Goal: Task Accomplishment & Management: Complete application form

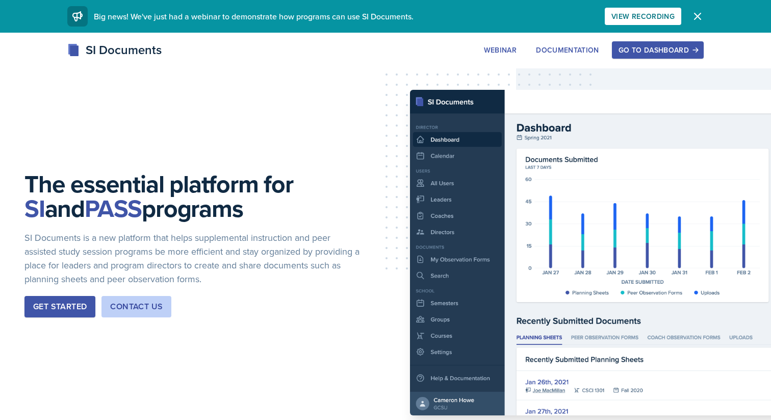
click at [642, 46] on div "Go to Dashboard" at bounding box center [657, 50] width 79 height 8
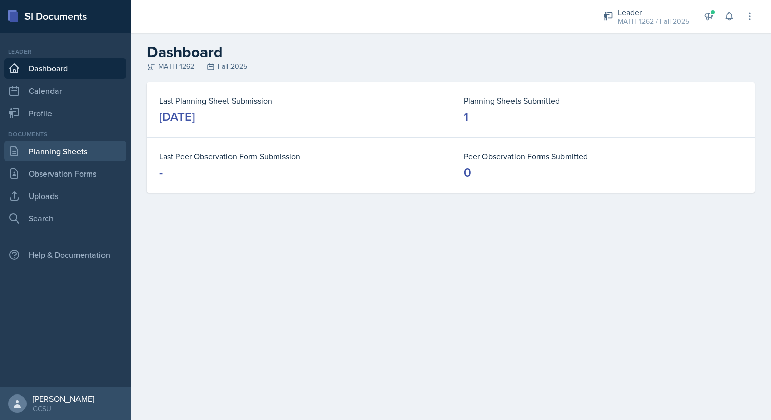
click at [76, 153] on link "Planning Sheets" at bounding box center [65, 151] width 122 height 20
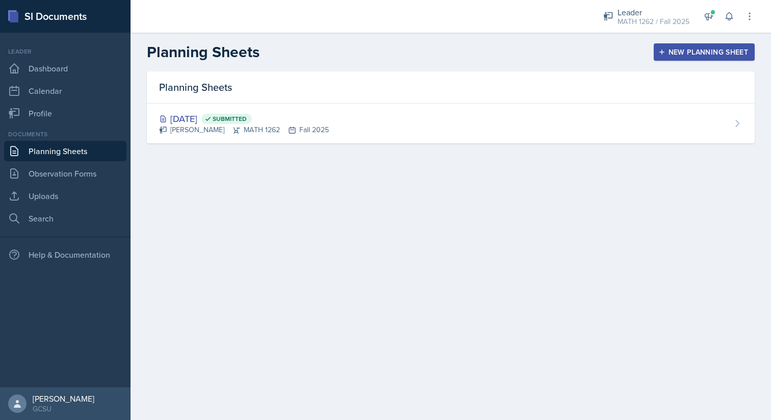
click at [733, 42] on header "Planning Sheets New Planning Sheet" at bounding box center [451, 52] width 640 height 39
click at [725, 48] on div "New Planning Sheet" at bounding box center [704, 52] width 88 height 8
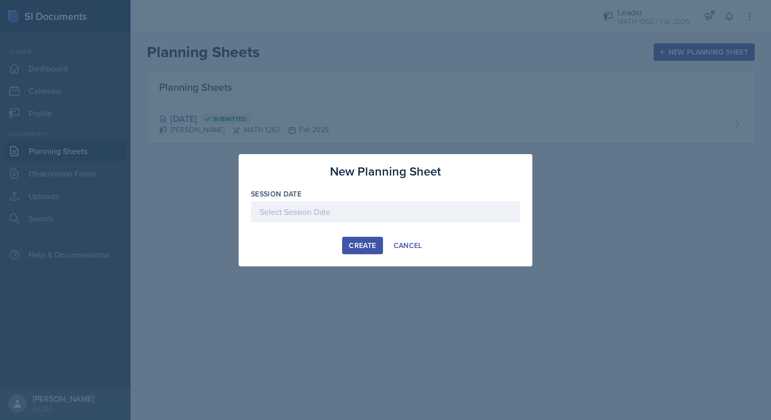
click at [461, 216] on div at bounding box center [385, 211] width 269 height 21
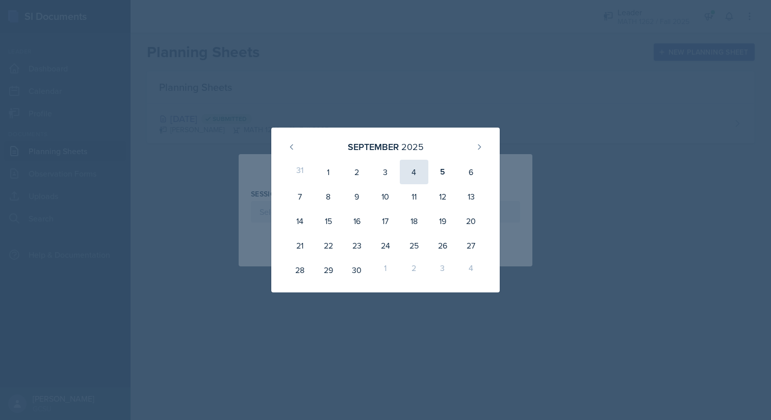
click at [418, 172] on div "4" at bounding box center [414, 172] width 29 height 24
type input "[DATE]"
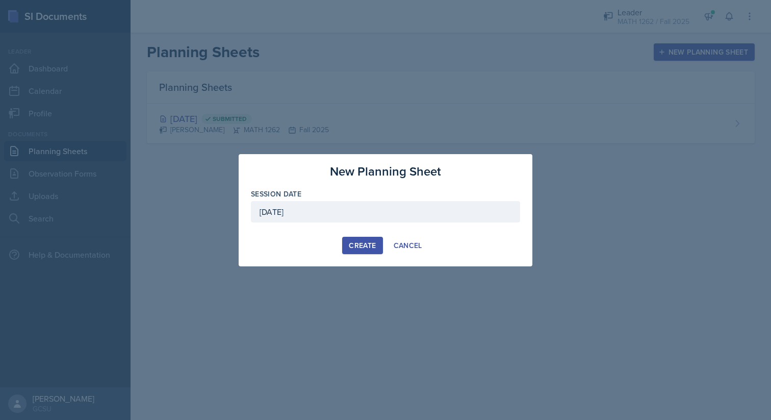
click at [362, 243] on div "Create" at bounding box center [362, 245] width 27 height 8
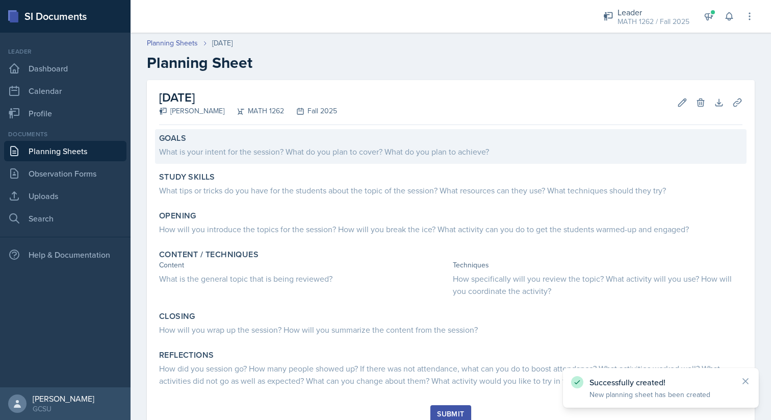
click at [432, 151] on div "What is your intent for the session? What do you plan to cover? What do you pla…" at bounding box center [450, 151] width 583 height 12
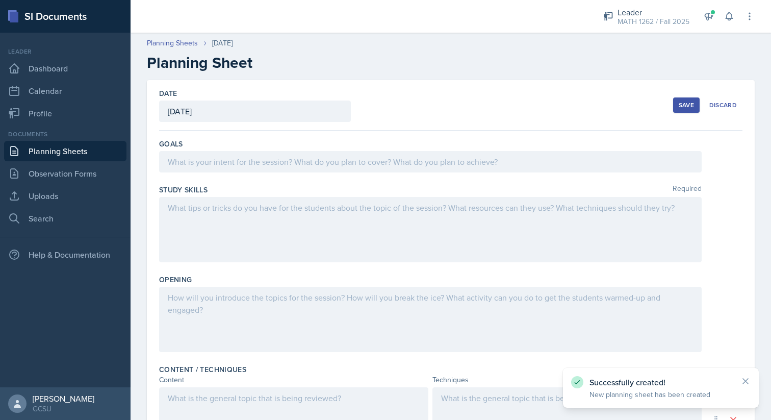
click at [426, 159] on div at bounding box center [430, 161] width 542 height 21
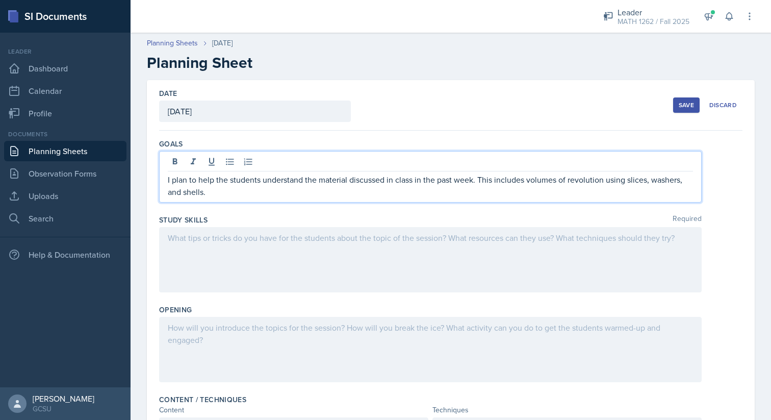
click at [396, 237] on div at bounding box center [430, 259] width 542 height 65
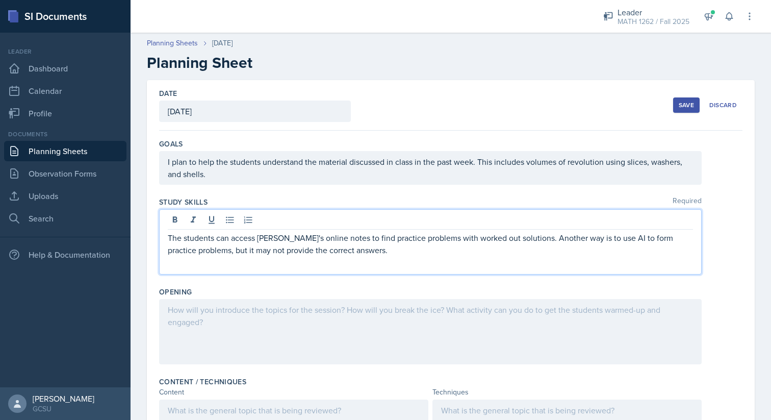
click at [316, 336] on div at bounding box center [430, 331] width 542 height 65
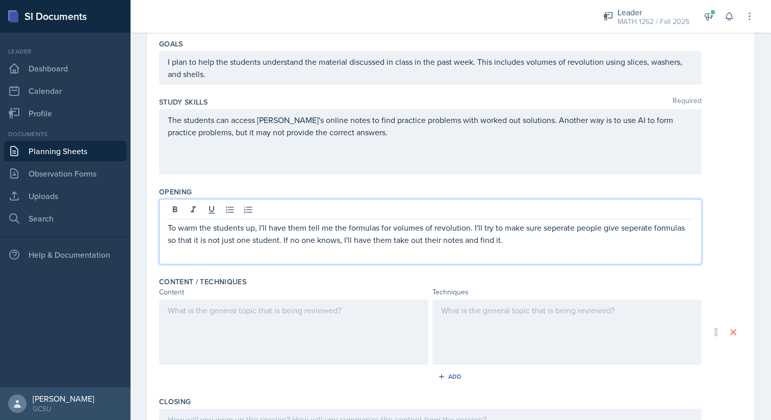
scroll to position [102, 0]
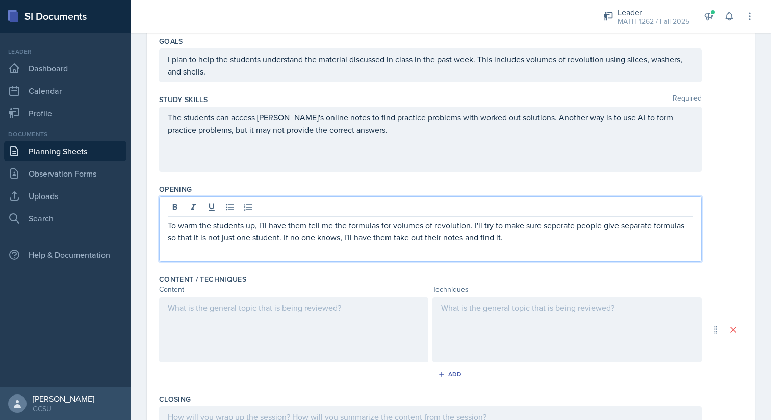
click at [346, 303] on div at bounding box center [293, 329] width 269 height 65
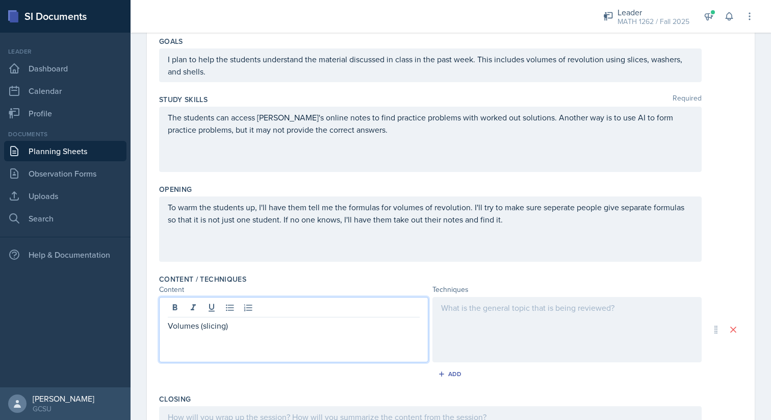
click at [623, 339] on div at bounding box center [566, 329] width 269 height 65
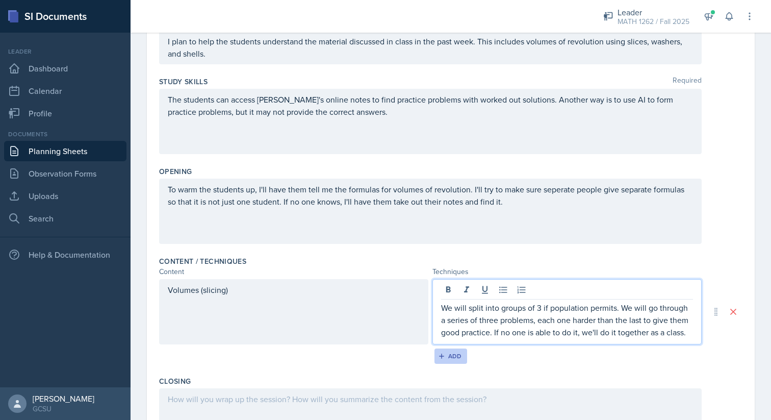
click at [439, 353] on icon "button" at bounding box center [441, 355] width 7 height 7
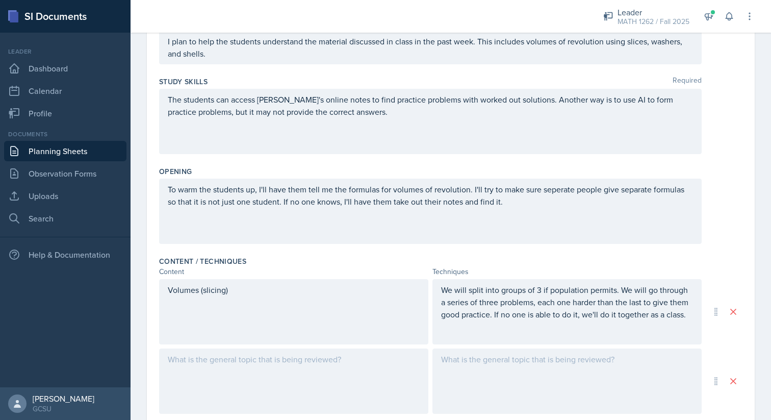
click at [319, 366] on div at bounding box center [293, 380] width 269 height 65
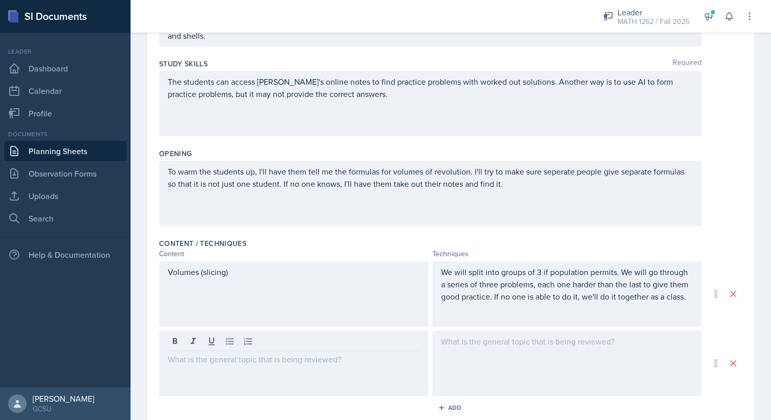
click at [276, 281] on div "Volumes (slicing)" at bounding box center [293, 293] width 269 height 65
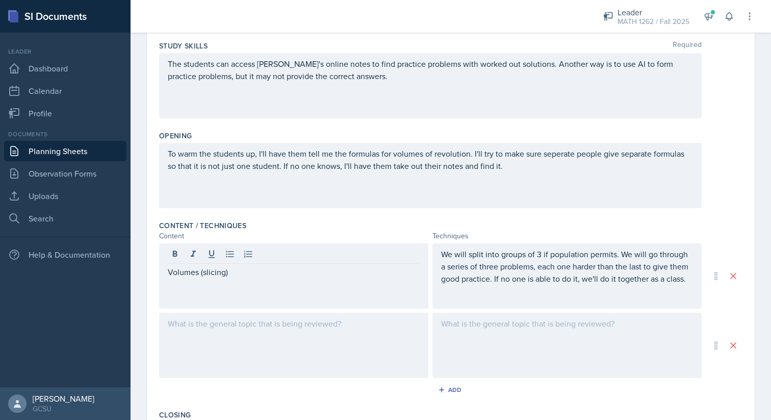
click at [259, 336] on div at bounding box center [293, 345] width 269 height 65
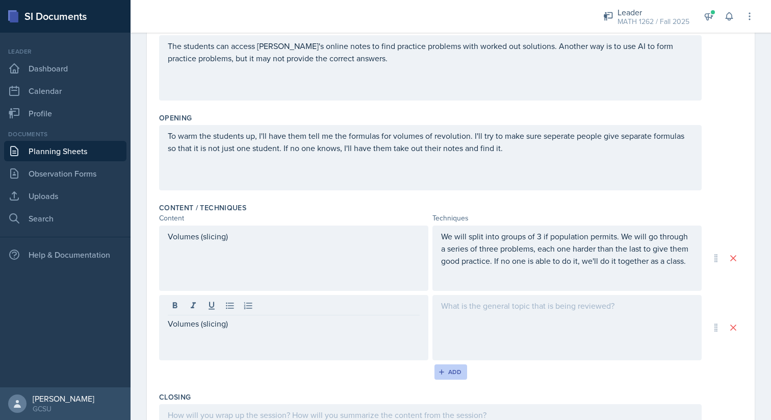
click at [453, 373] on div "Add" at bounding box center [451, 372] width 22 height 8
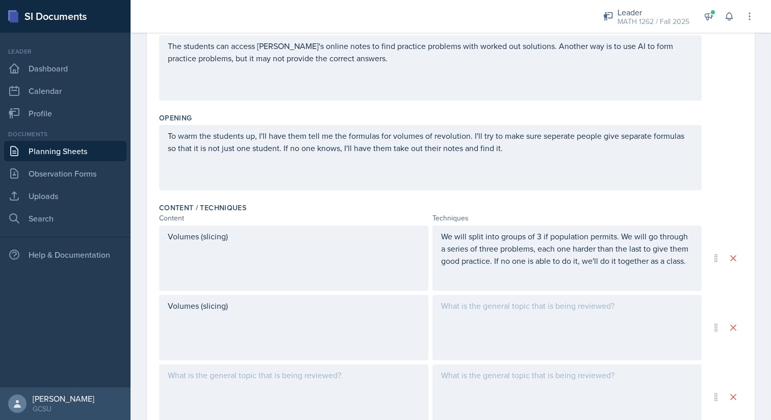
click at [294, 385] on div at bounding box center [293, 396] width 269 height 65
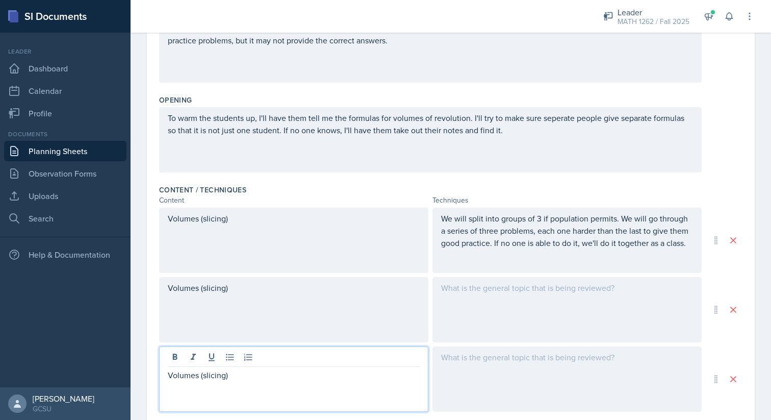
click at [312, 284] on div "Volumes (slicing)" at bounding box center [293, 309] width 269 height 65
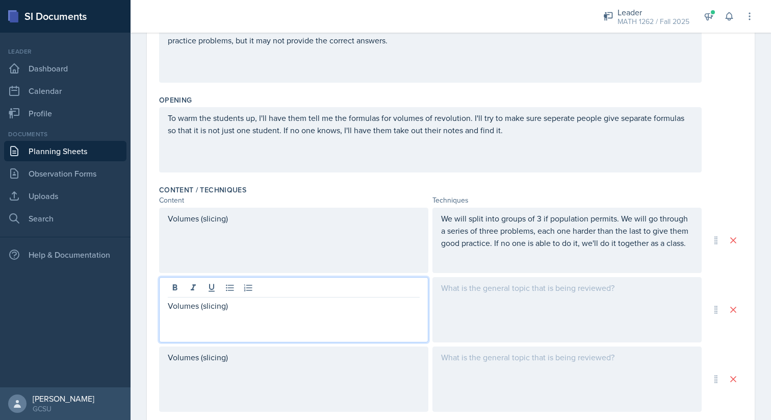
click at [211, 305] on p "Volumes (slicing)" at bounding box center [294, 305] width 252 height 12
click at [212, 358] on div "Volumes (slicing)" at bounding box center [293, 378] width 269 height 65
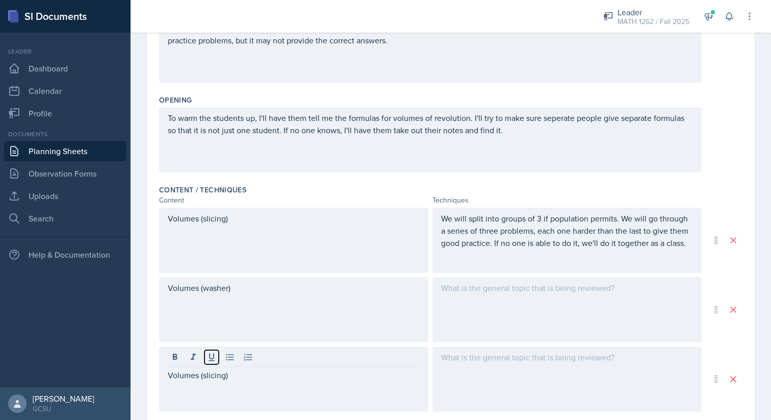
click at [212, 358] on icon at bounding box center [212, 357] width 6 height 8
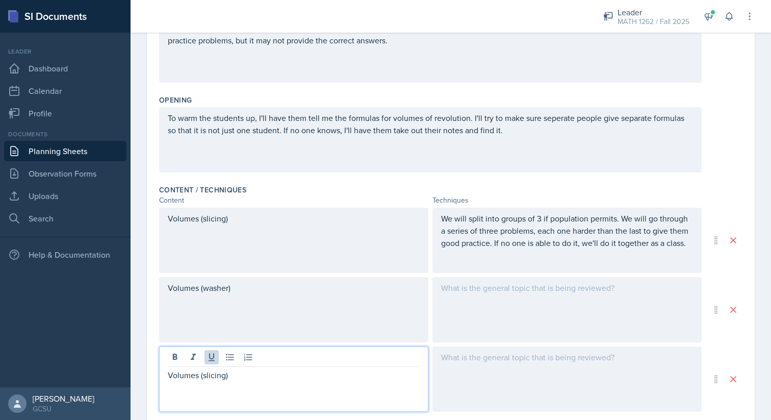
click at [210, 372] on p "Volumes (slicing)" at bounding box center [294, 375] width 252 height 12
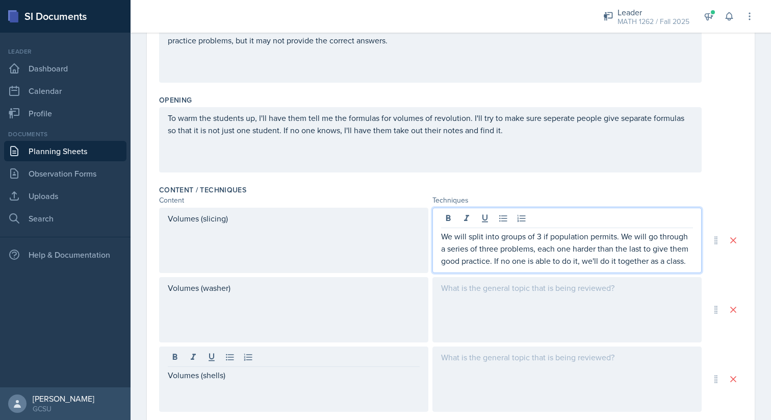
click at [617, 240] on p "We will split into groups of 3 if population permits. We will go through a seri…" at bounding box center [567, 248] width 252 height 37
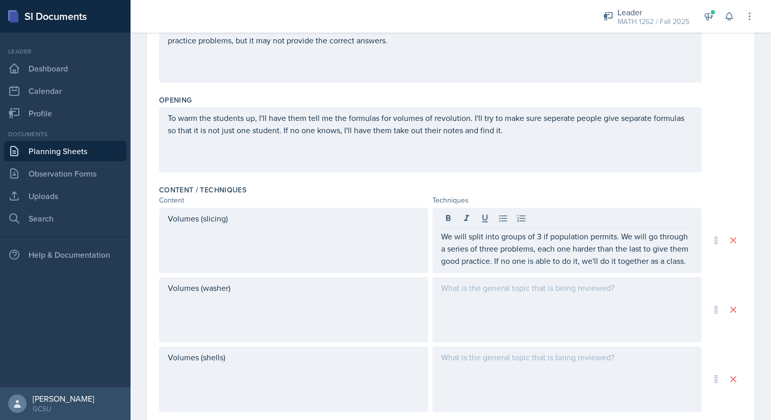
click at [574, 306] on div at bounding box center [566, 309] width 269 height 65
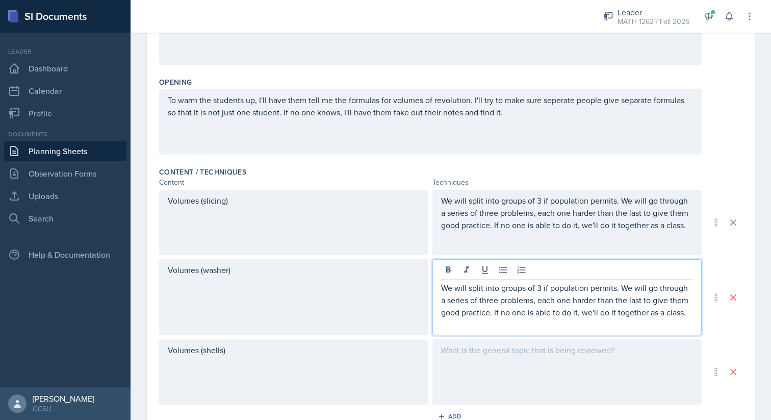
click at [553, 362] on div at bounding box center [566, 371] width 269 height 65
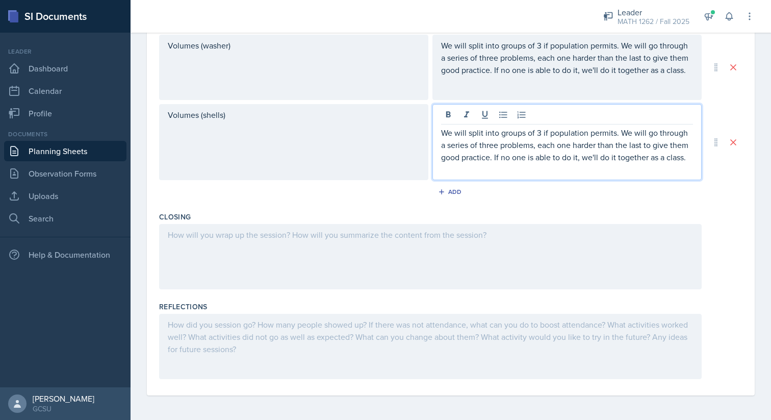
click at [484, 238] on div at bounding box center [430, 256] width 542 height 65
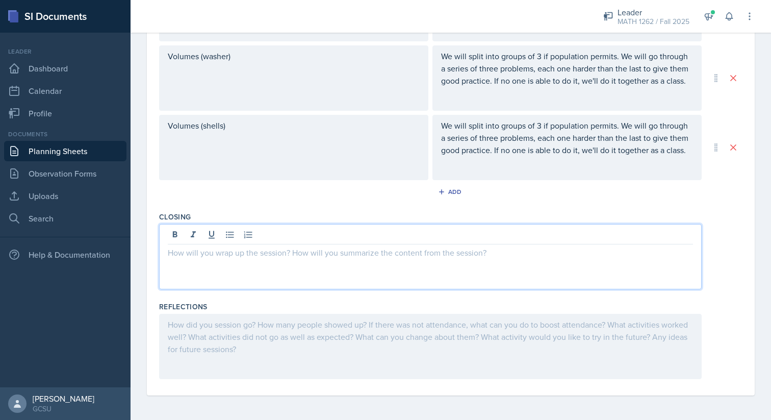
scroll to position [423, 0]
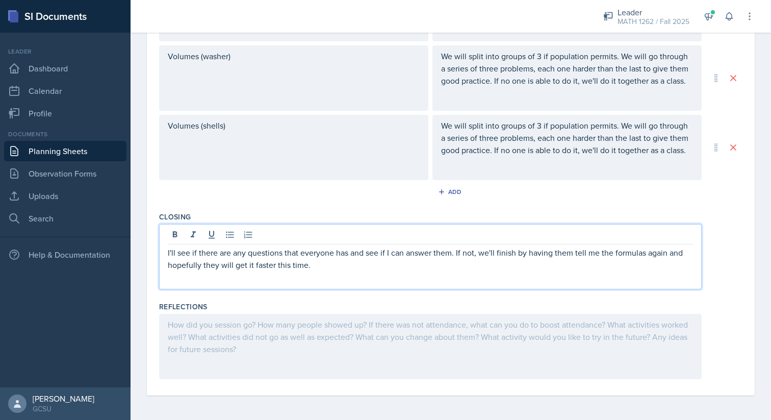
click at [350, 272] on div "I'll see if there are any questions that everyone has and see if I can answer t…" at bounding box center [430, 256] width 542 height 65
click at [331, 325] on div at bounding box center [430, 346] width 542 height 65
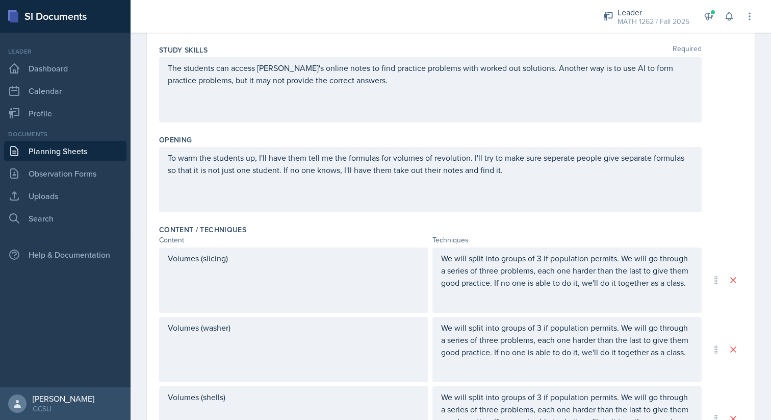
scroll to position [0, 0]
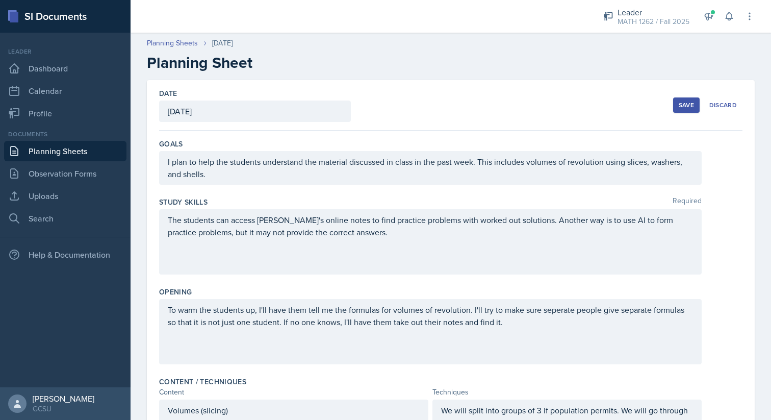
click at [677, 104] on button "Save" at bounding box center [686, 104] width 27 height 15
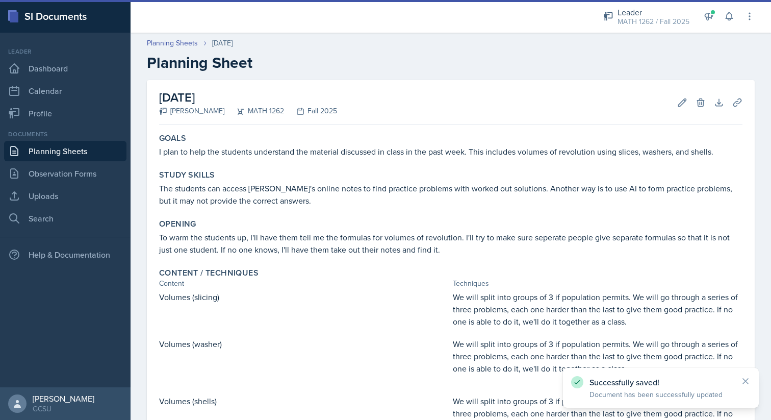
scroll to position [178, 0]
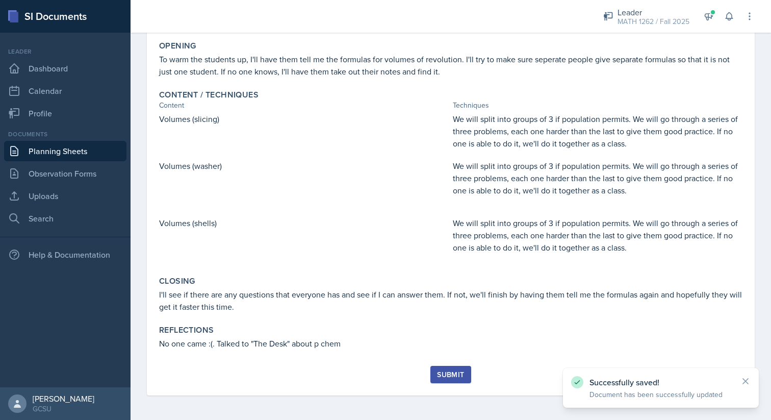
click at [447, 374] on div "Submit" at bounding box center [450, 374] width 27 height 8
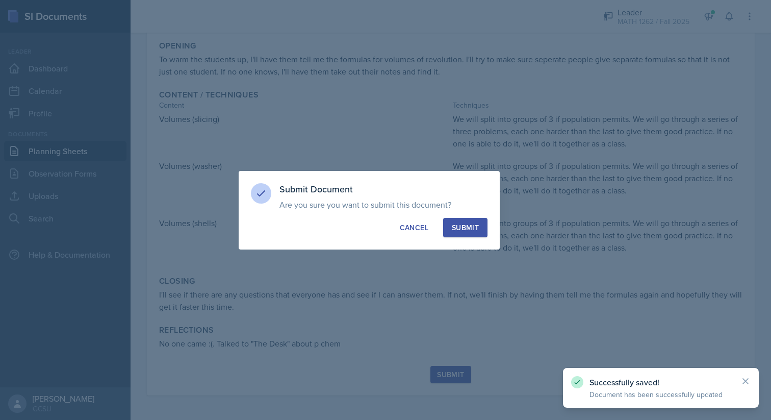
click at [462, 219] on button "Submit" at bounding box center [465, 227] width 44 height 19
